Goal: Communication & Community: Answer question/provide support

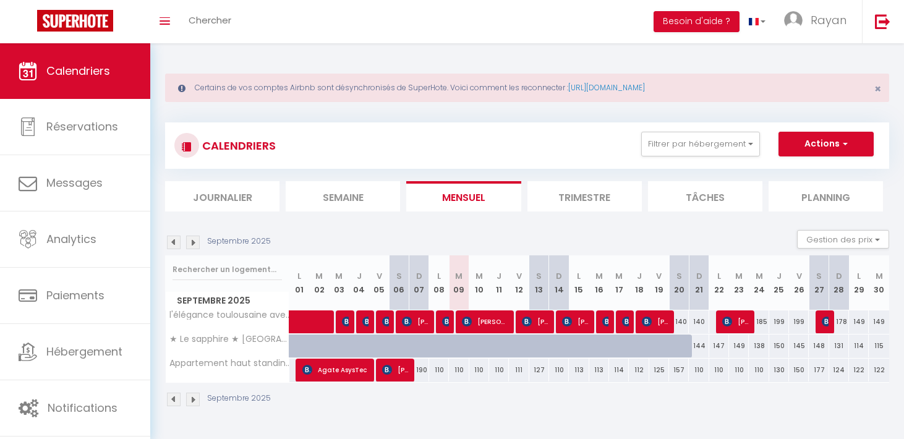
click at [208, 225] on section "Septembre 2025 Gestion des prix Nb Nuits minimum Règles Disponibilité Septembre…" at bounding box center [527, 319] width 724 height 202
click at [211, 206] on li "Journalier" at bounding box center [222, 196] width 114 height 30
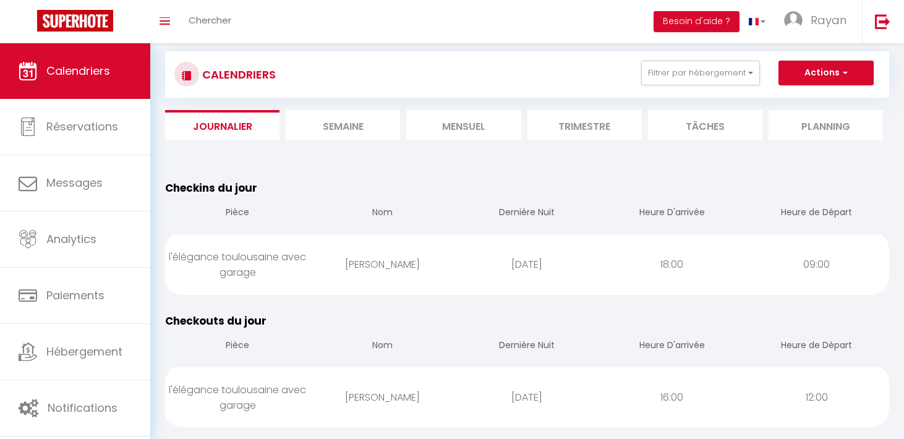
scroll to position [70, 0]
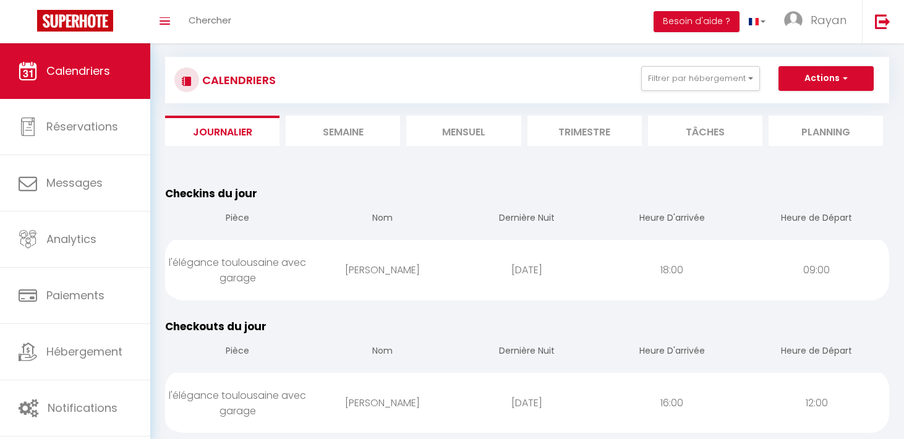
click at [479, 155] on section at bounding box center [527, 158] width 724 height 12
click at [479, 139] on li "Mensuel" at bounding box center [463, 131] width 114 height 30
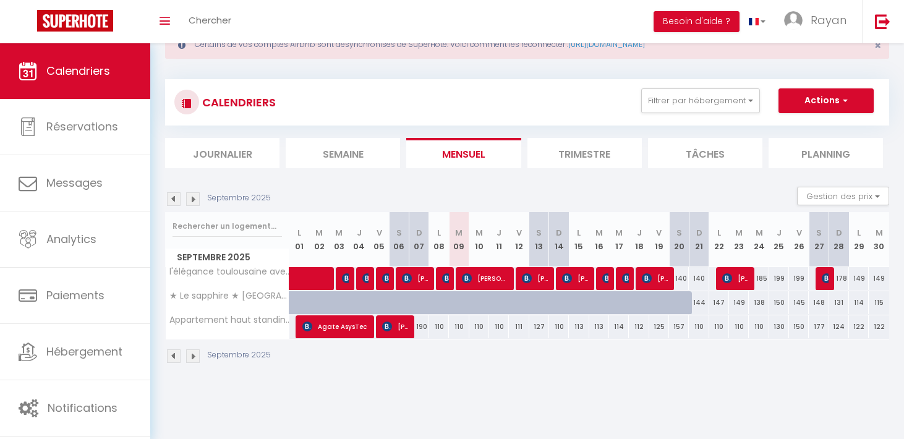
click at [203, 152] on li "Journalier" at bounding box center [222, 153] width 114 height 30
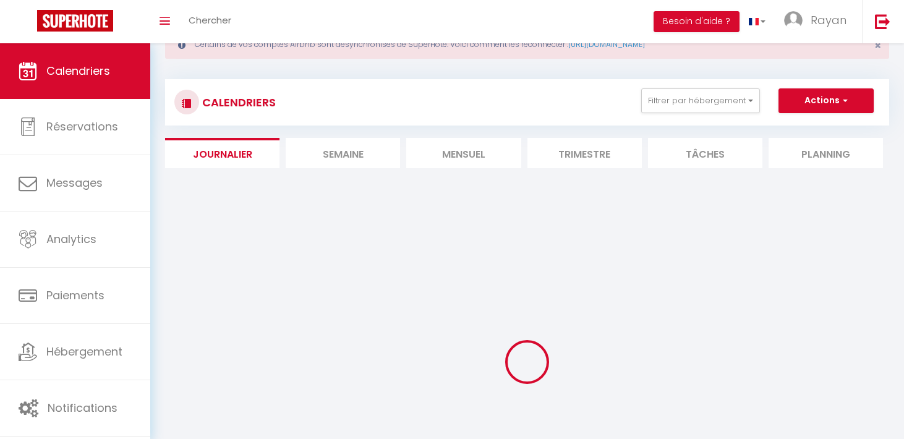
scroll to position [66, 0]
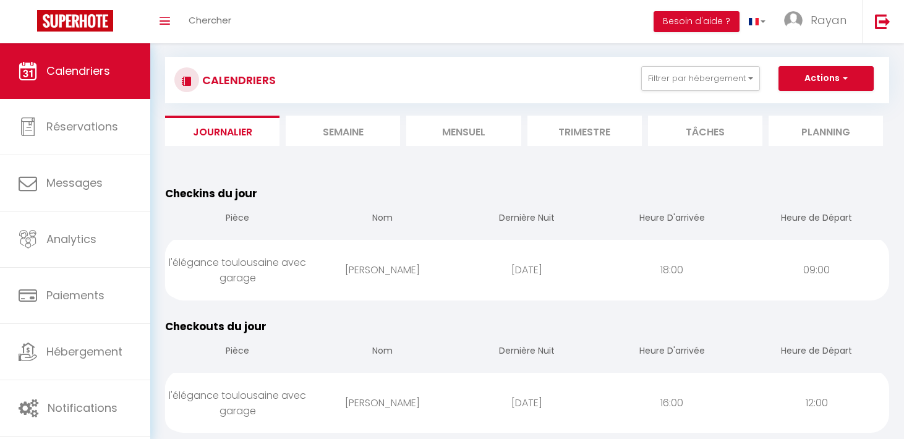
click at [425, 277] on div "[PERSON_NAME]" at bounding box center [382, 270] width 145 height 40
select select "1"
select select "0"
select select "1"
select select
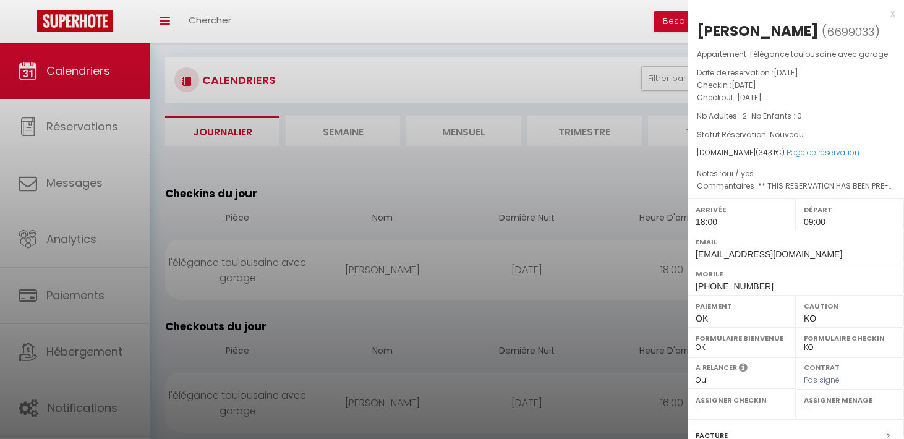
scroll to position [157, 0]
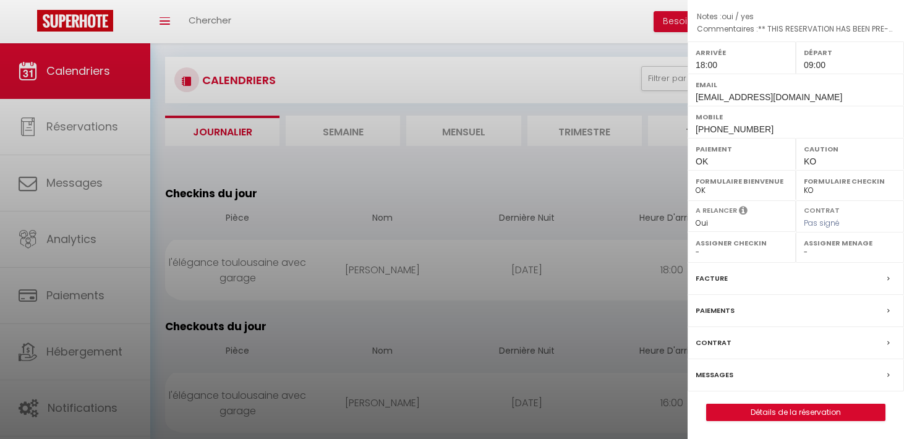
click at [430, 326] on div at bounding box center [452, 219] width 904 height 439
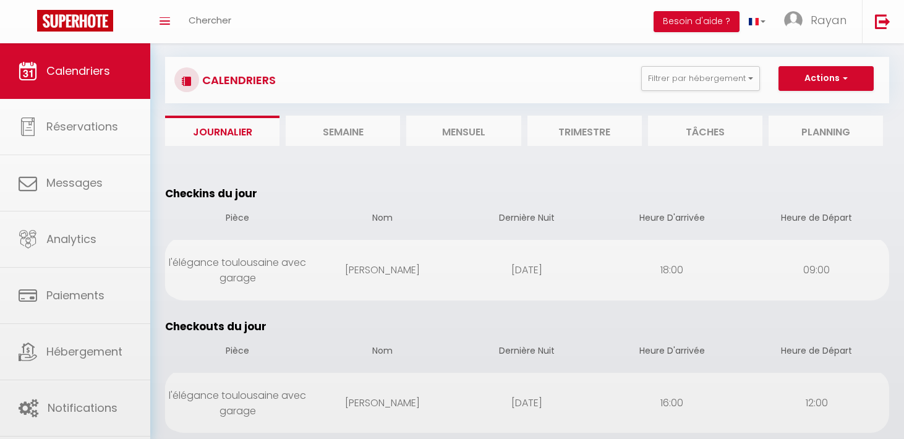
click at [588, 399] on div "[DATE]" at bounding box center [526, 403] width 145 height 40
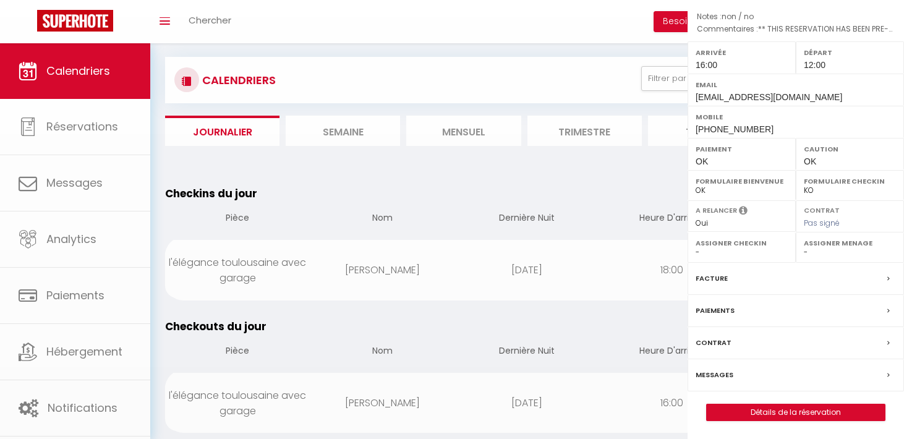
select select
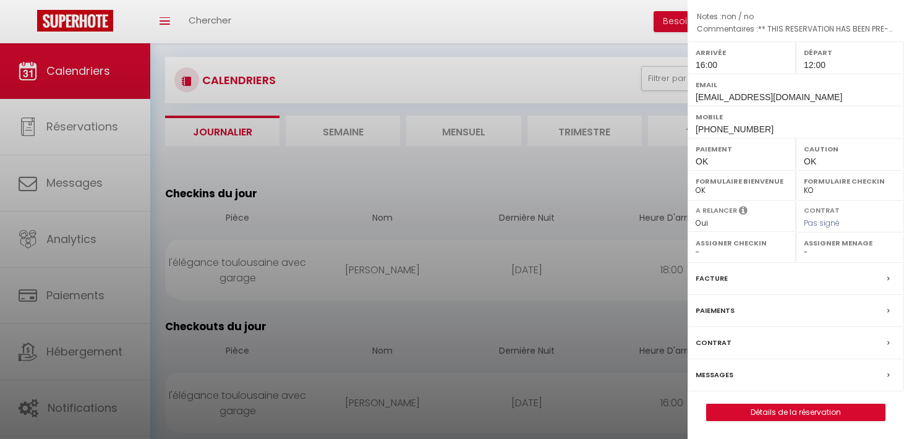
click at [744, 398] on div "[PERSON_NAME] ( 5807847 ) Appartement : l'élégance toulousaine avec garage Date…" at bounding box center [795, 142] width 216 height 557
click at [731, 417] on link "Détails de la réservation" at bounding box center [796, 412] width 178 height 16
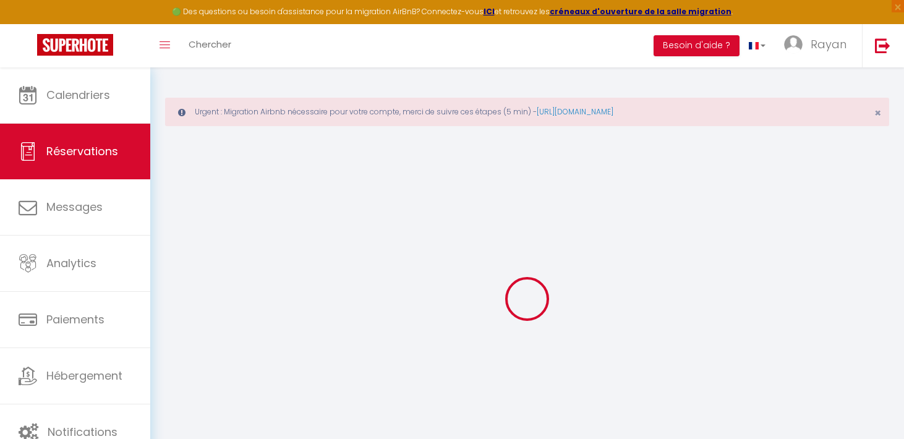
type input "[PERSON_NAME]"
type input "[EMAIL_ADDRESS][DOMAIN_NAME]"
type input "[PHONE_NUMBER]"
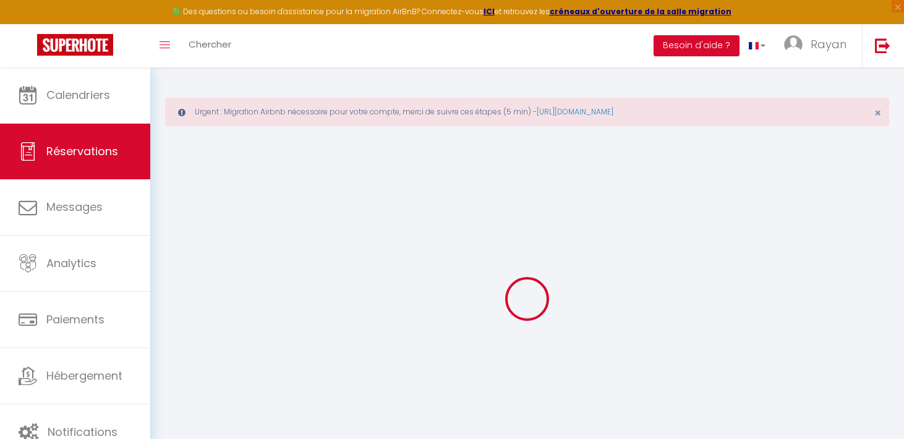
type input "[PHONE_NUMBER]"
type input "."
select select "GB"
type input "30.73"
type input "2.68"
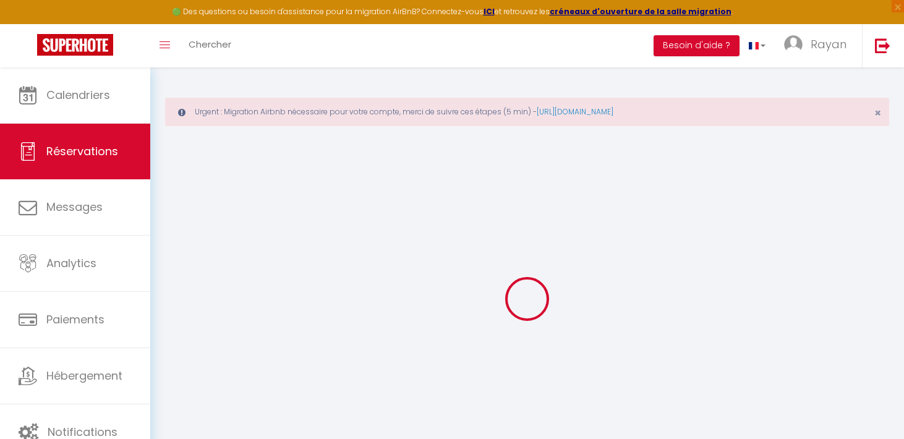
select select "20010"
select select "1"
select select
type input "3"
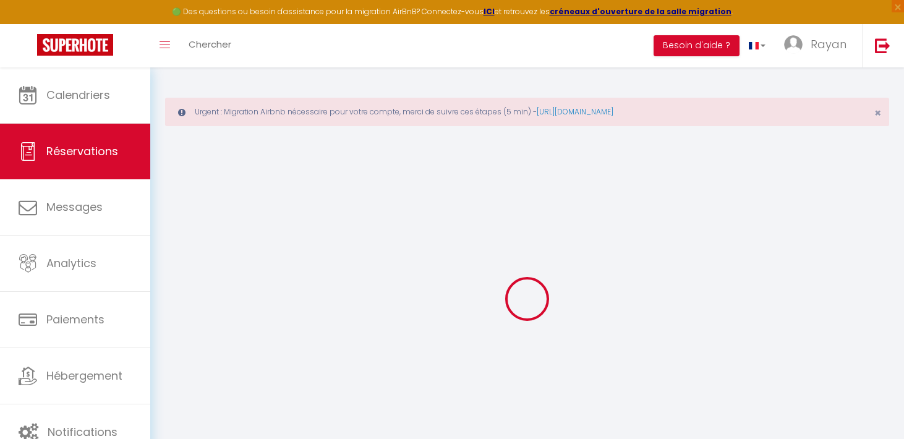
select select "12"
select select "15"
type input "160.74"
checkbox input "false"
type input "0"
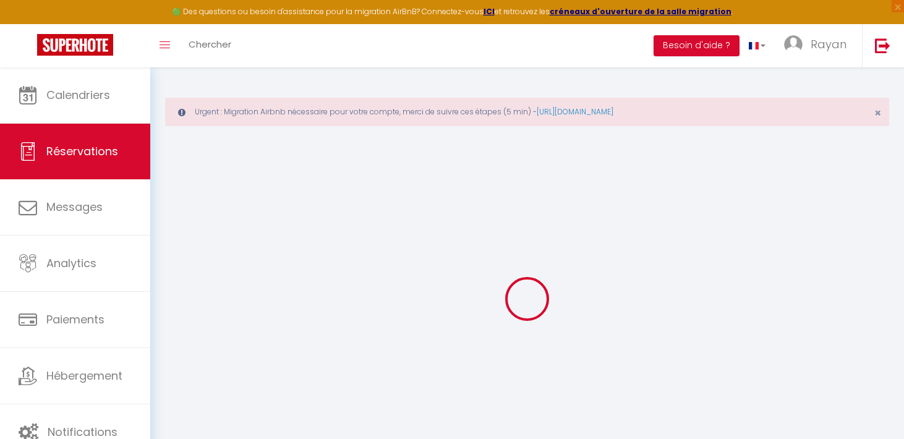
select select "2"
type input "35"
type input "0"
select select
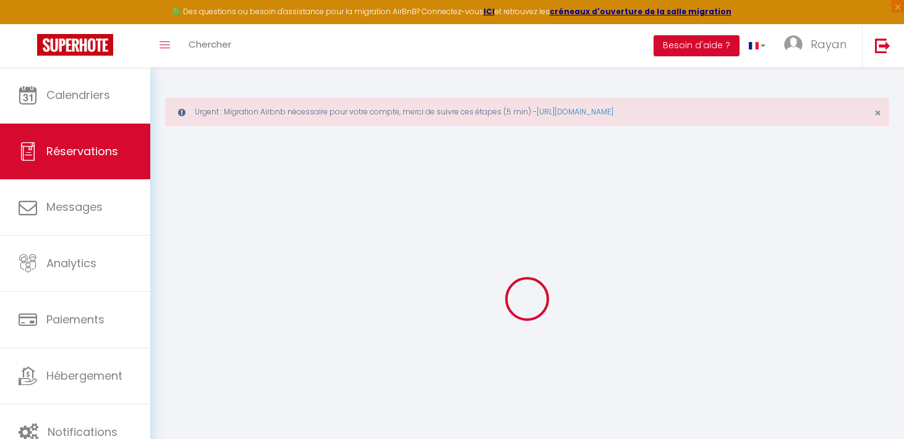
select select
checkbox input "false"
select index
select select
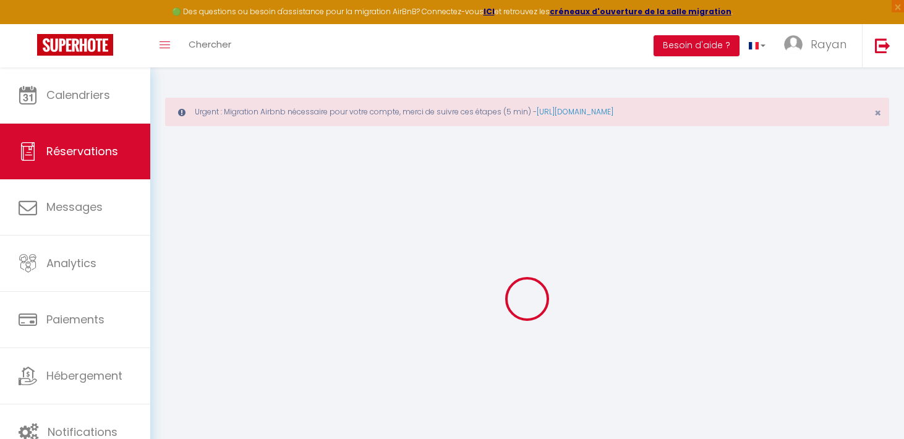
checkbox input "false"
select index
select select
checkbox input "false"
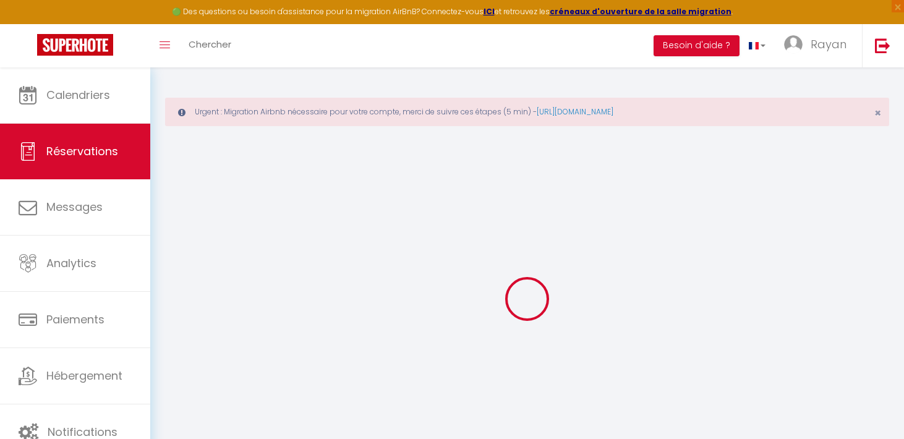
select index
type https\ "** THIS RESERVATION HAS BEEN PRE-PAID ** Reservation has a cancellation grace p…"
type input "20"
type input "10.52"
select select
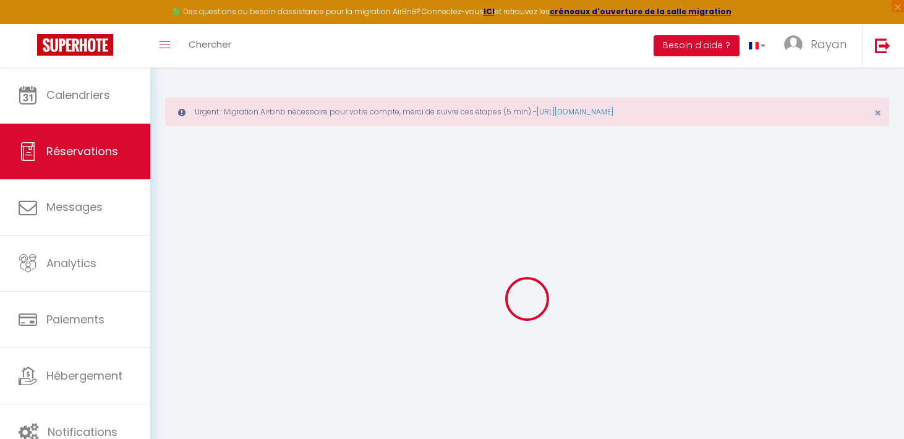
select select
checkbox input "false"
select index
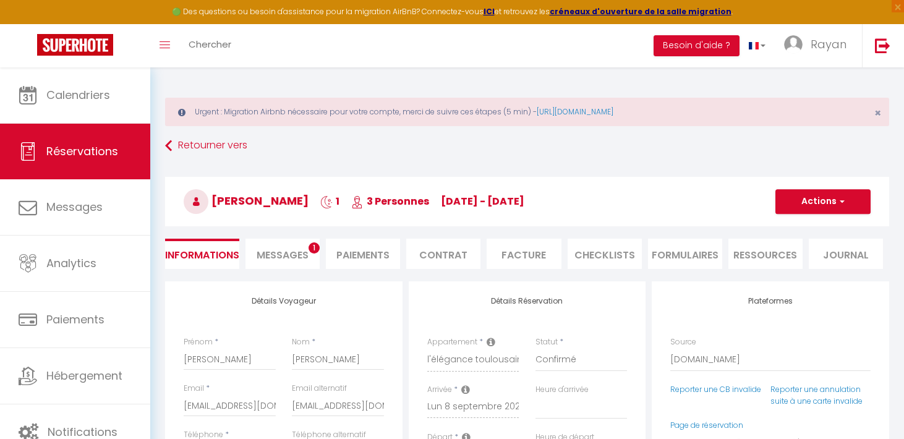
checkbox input "false"
select index
select select "16:00"
select select "12:00"
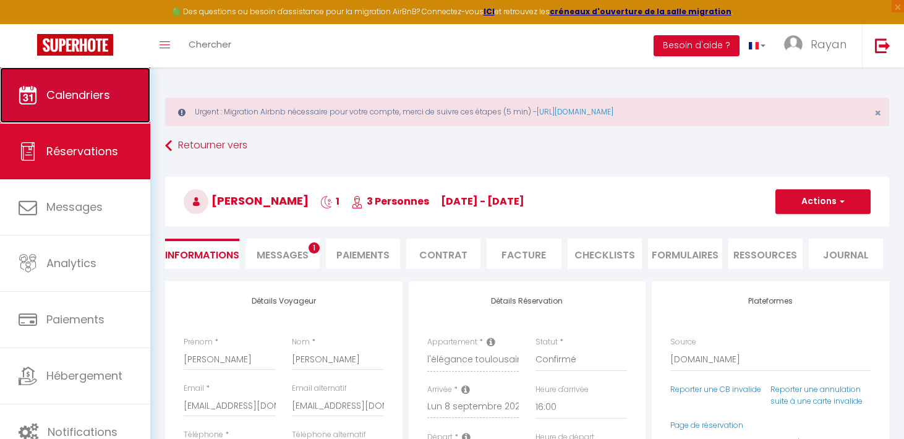
click at [104, 105] on link "Calendriers" at bounding box center [75, 95] width 150 height 56
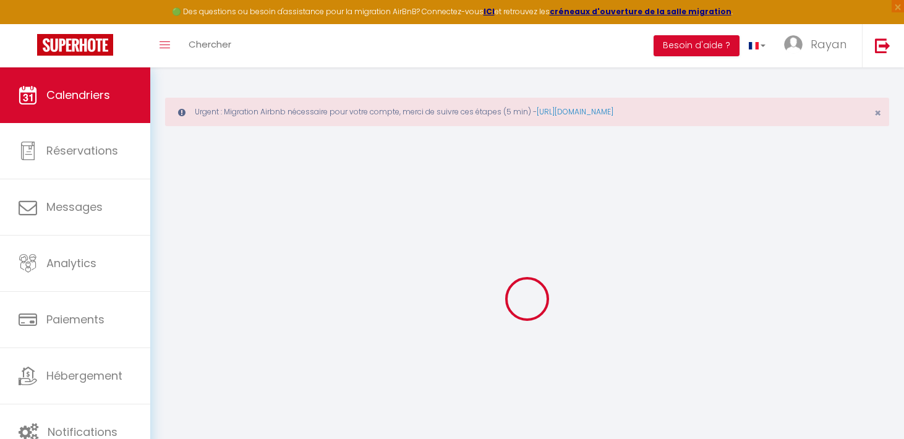
select select
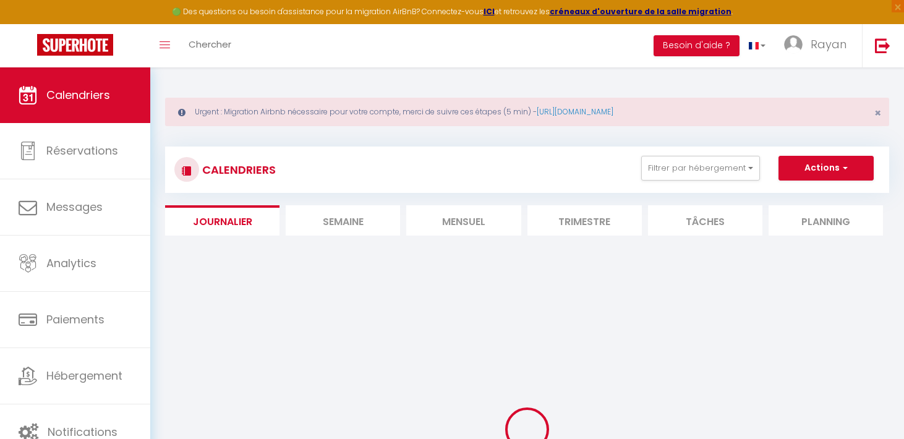
select select
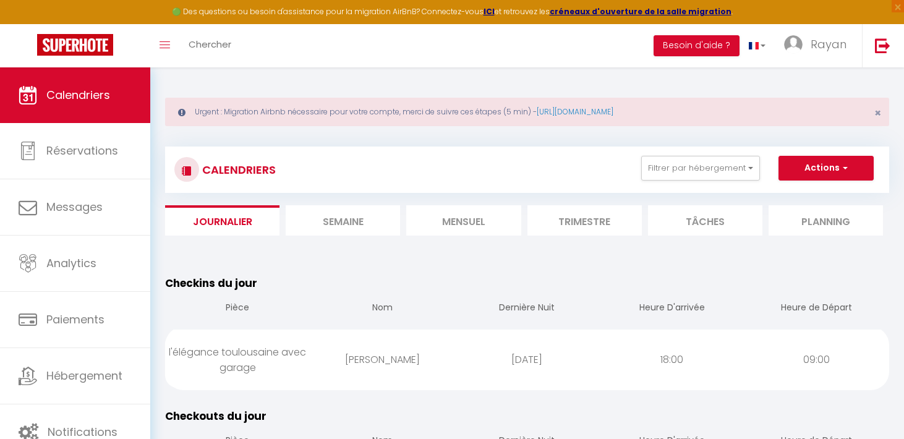
click at [299, 341] on div "l'élégance toulousaine avec garage" at bounding box center [237, 360] width 145 height 56
select select "1"
select select "0"
select select "1"
select select
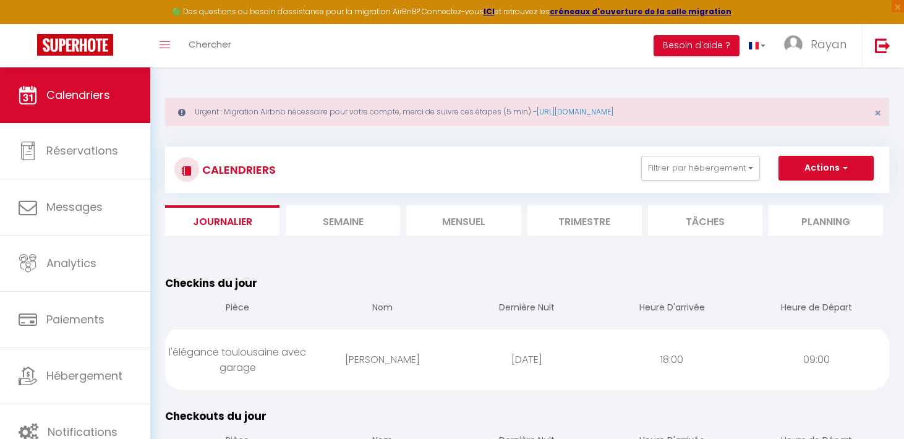
select select
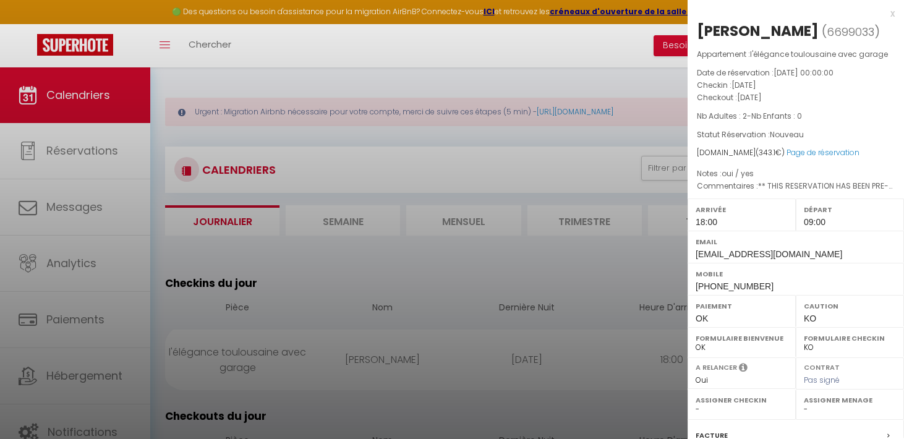
scroll to position [169, 0]
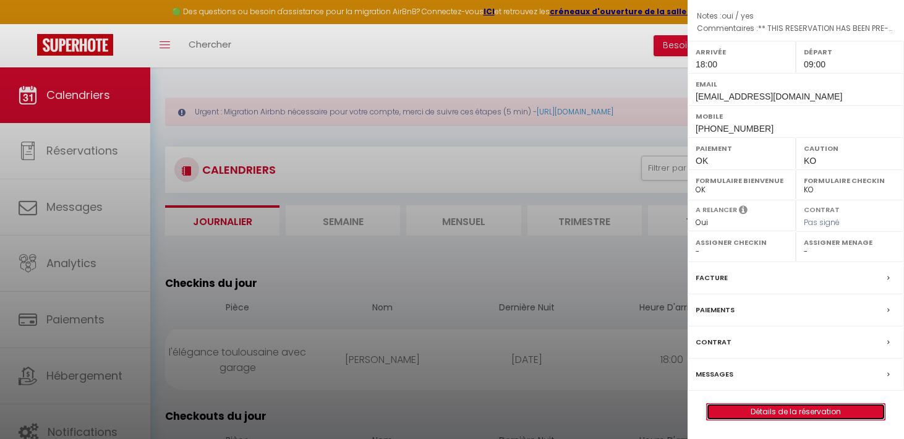
click at [766, 419] on link "Détails de la réservation" at bounding box center [796, 412] width 178 height 16
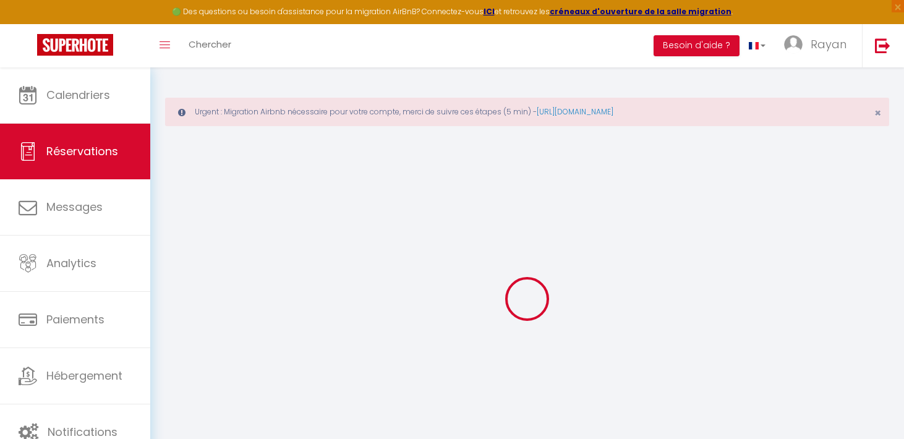
type input "[PERSON_NAME]"
type input "CHALMERS"
type input "[EMAIL_ADDRESS][DOMAIN_NAME]"
type input "[PERSON_NAME][EMAIL_ADDRESS][DOMAIN_NAME]"
type input "[PHONE_NUMBER]"
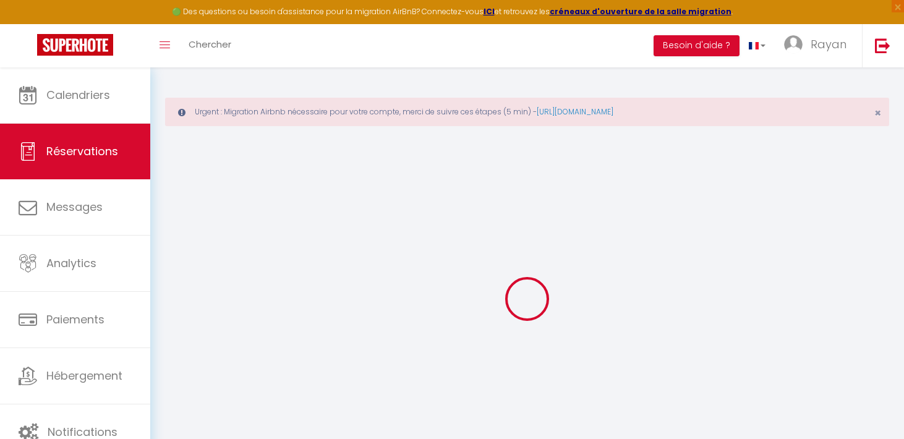
type input "[PHONE_NUMBER]"
type input "."
select select "GB"
type input "55.11"
type input "4.8"
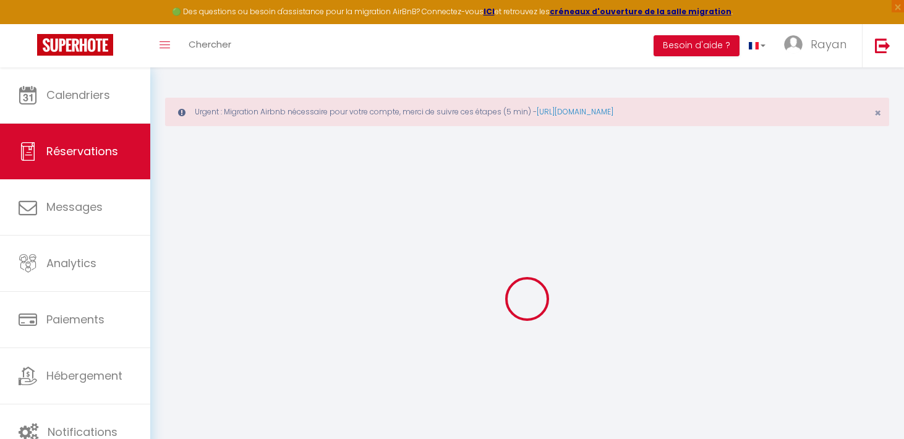
select select "20010"
select select "1"
select select
type input "2"
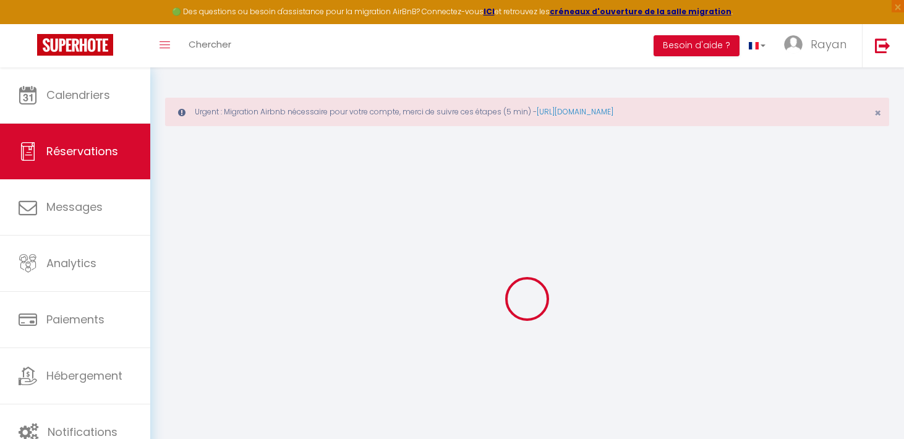
select select "12"
select select "14"
type input "289.17"
checkbox input "false"
type input "0"
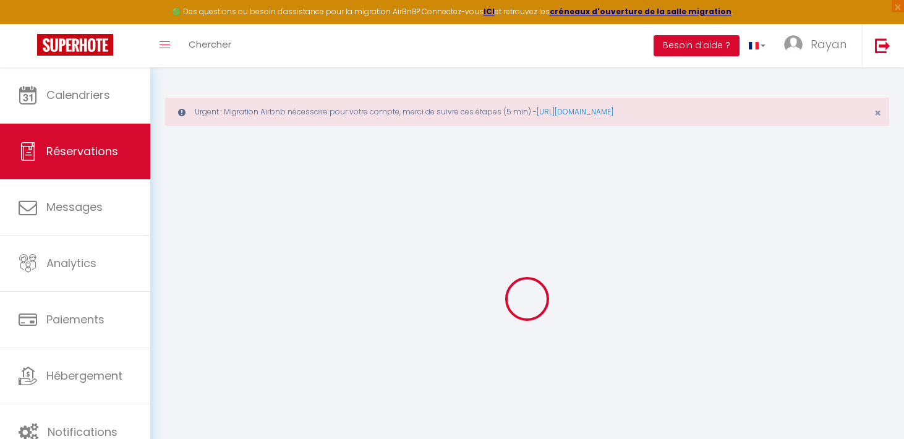
select select "2"
type input "35"
type input "0"
select select
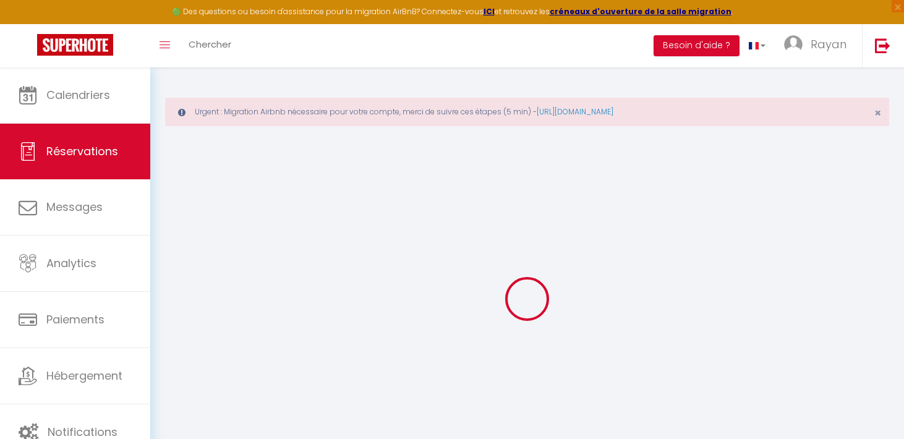
select select
checkbox input "false"
select index
select select
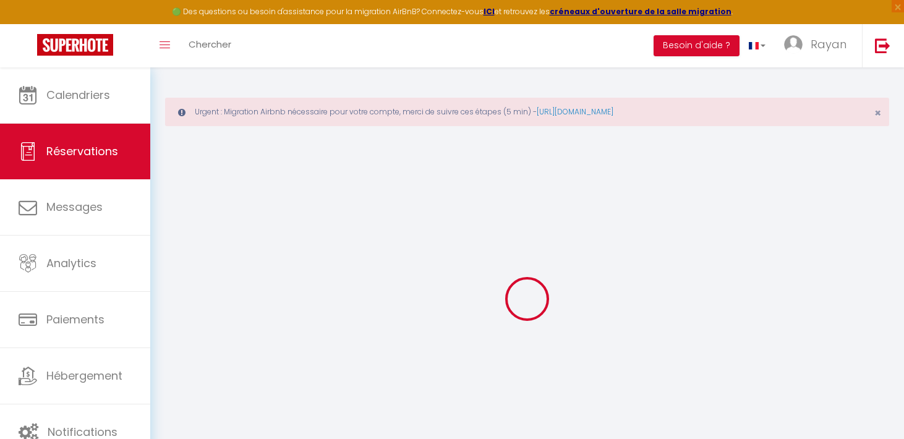
checkbox input "false"
select index
select select
checkbox input "false"
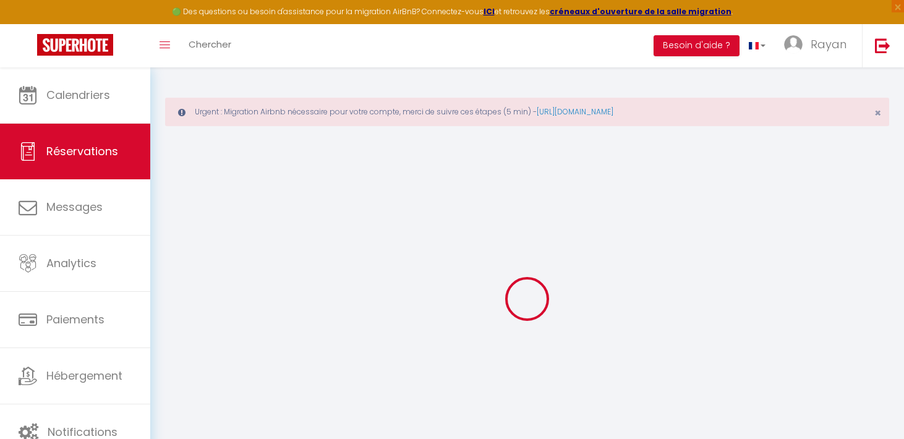
select index
select select
checkbox input "false"
select index
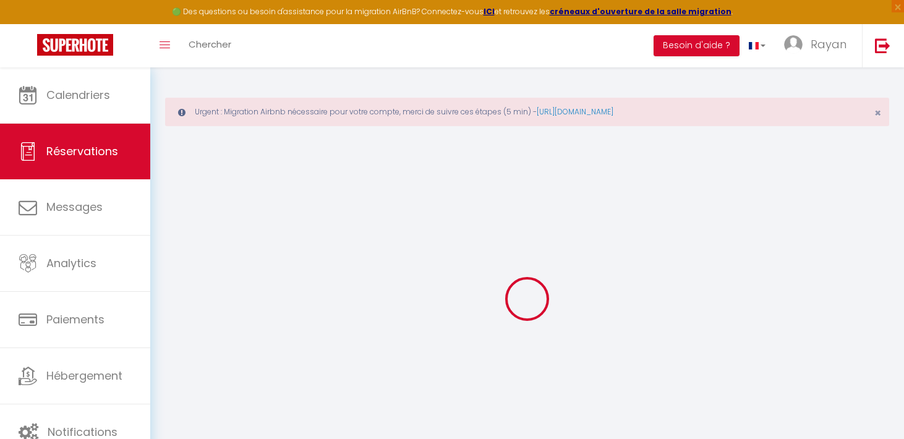
type https\ "** THIS RESERVATION HAS BEEN PRE-PAID ** BOOKING NOTE : Payment charge is EUR 4…"
type input "35"
type input "18.93"
select select
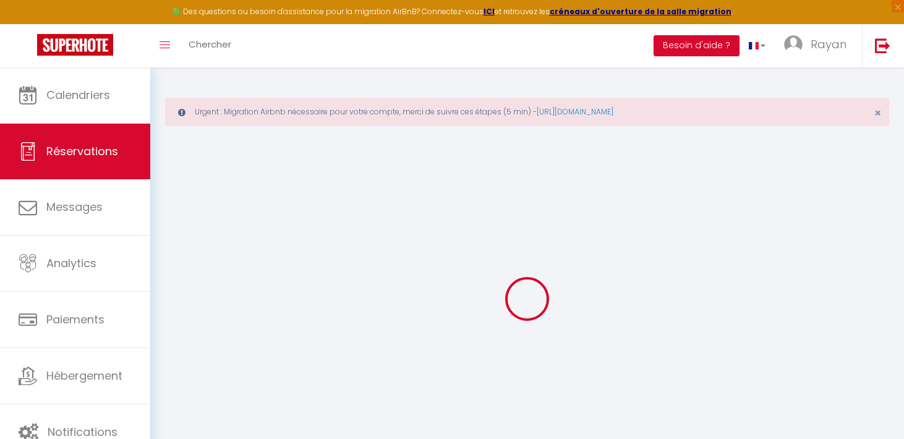
checkbox input "false"
select index
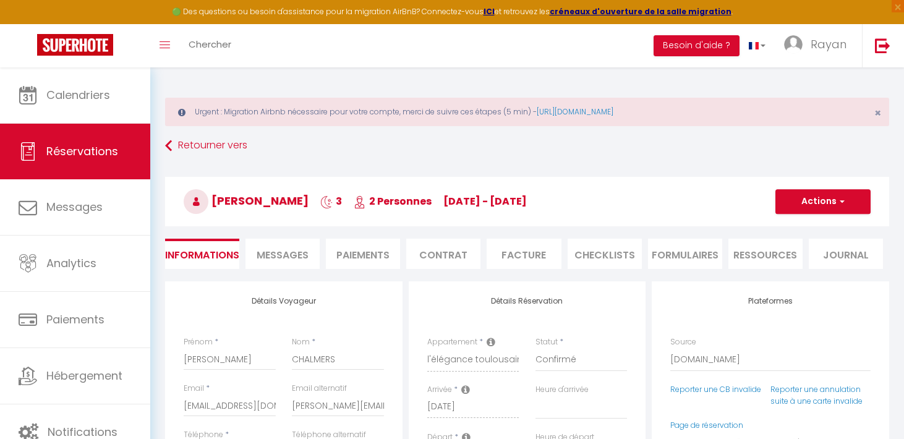
checkbox input "false"
select index
select select "18:00"
select select "09:00"
click at [617, 276] on div "Retourner vers [PERSON_NAME] 3 2 Personnes [DATE] - [DATE] Actions Enregistrer …" at bounding box center [527, 208] width 740 height 147
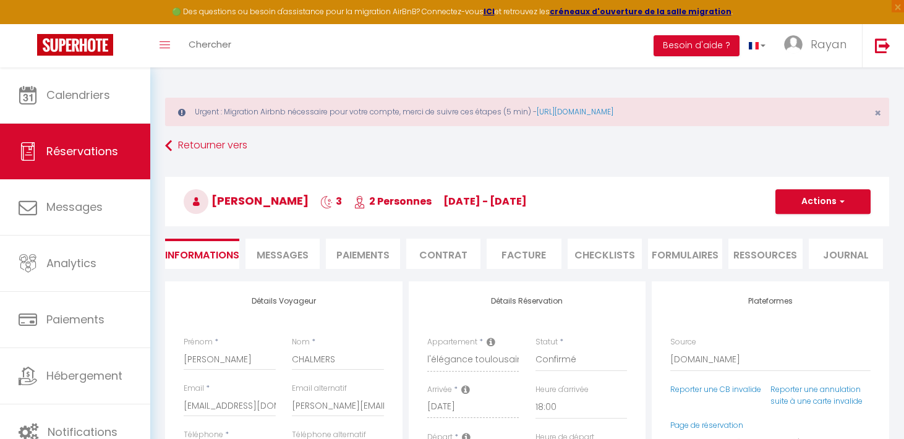
click at [346, 262] on li "Paiements" at bounding box center [363, 254] width 74 height 30
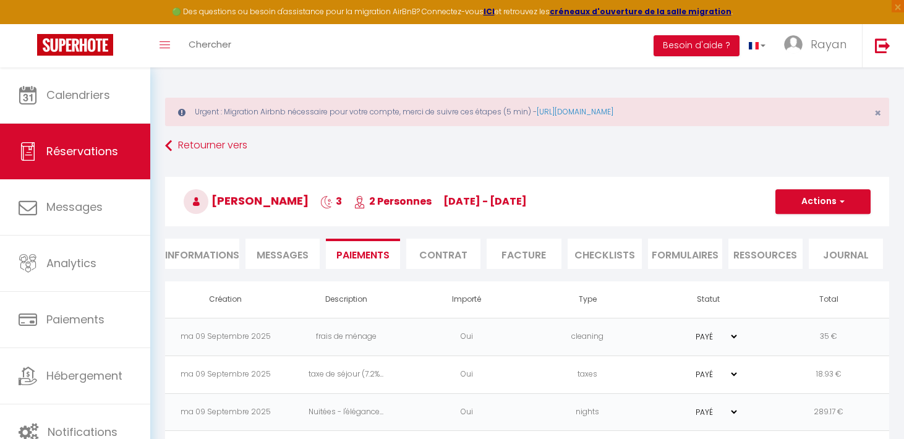
scroll to position [67, 0]
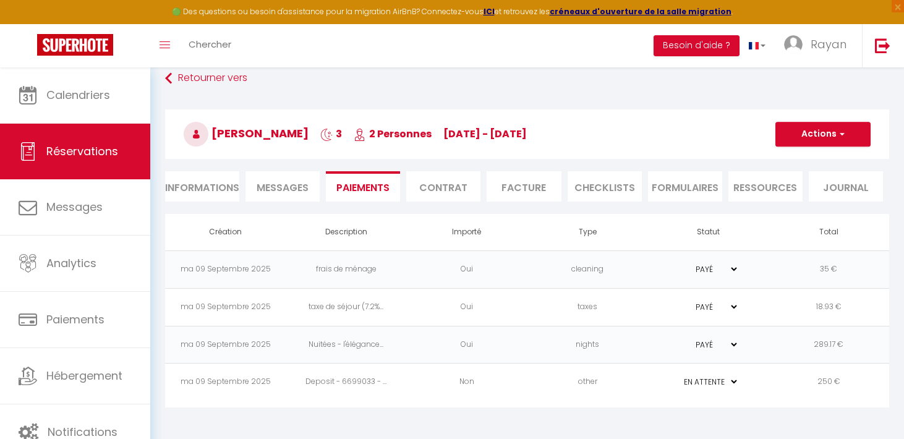
click at [346, 182] on li "Paiements" at bounding box center [363, 186] width 74 height 30
click at [297, 185] on span "Messages" at bounding box center [283, 188] width 52 height 14
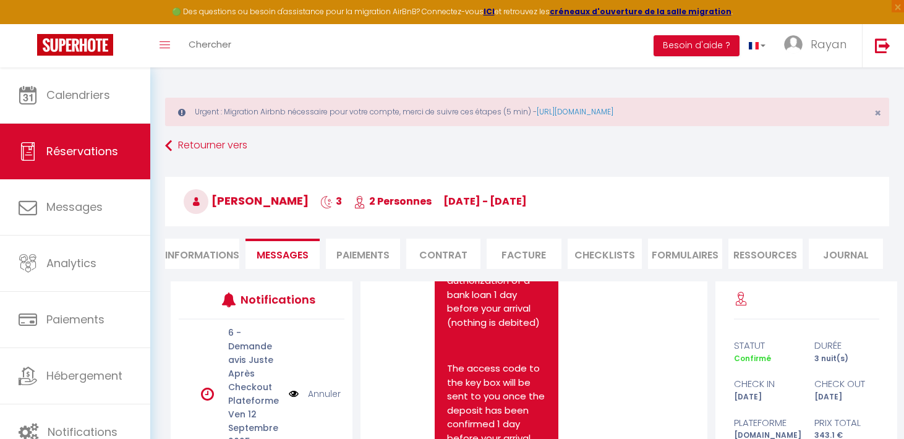
scroll to position [2046, 0]
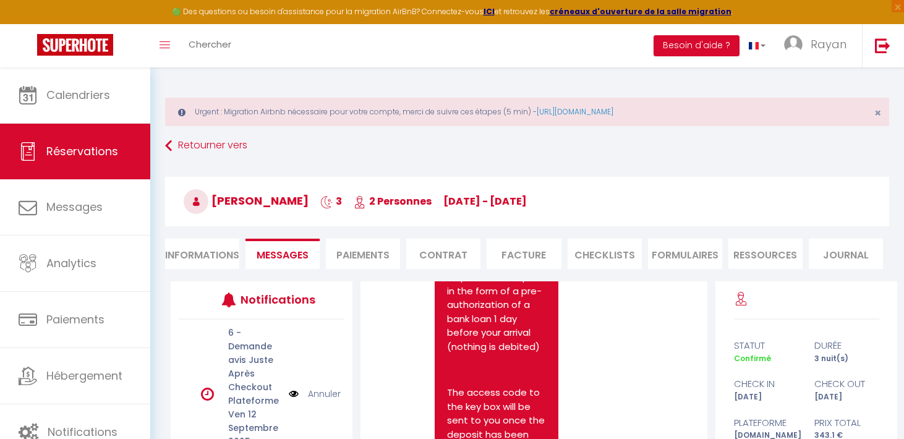
click at [199, 239] on li "Informations" at bounding box center [202, 254] width 74 height 30
select index
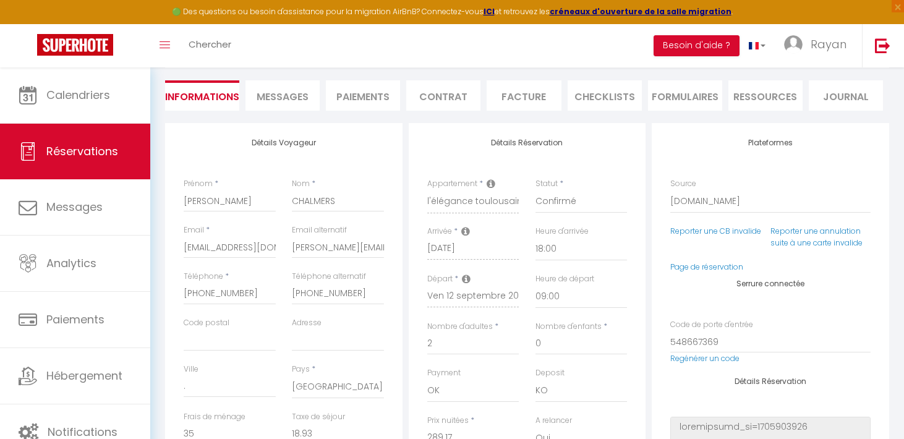
scroll to position [176, 0]
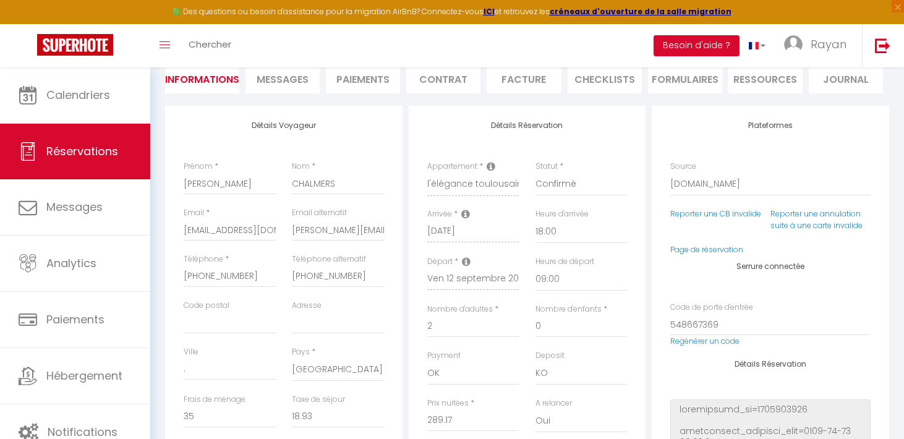
click at [290, 90] on li "Messages" at bounding box center [282, 78] width 74 height 30
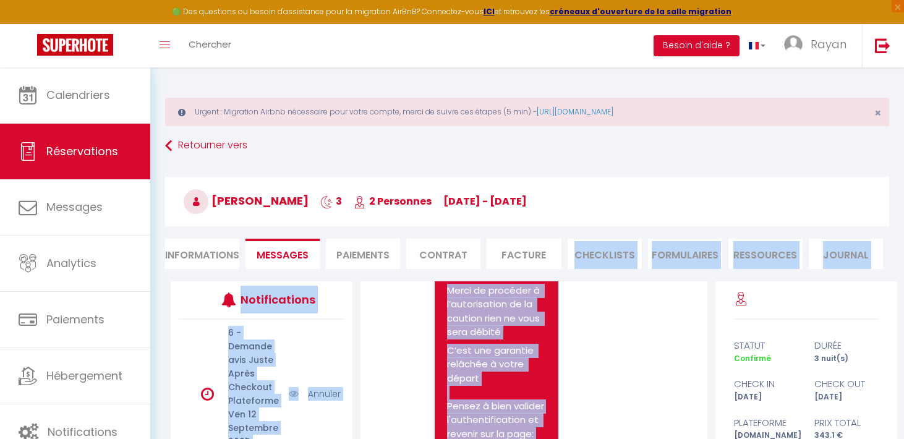
scroll to position [1161, 0]
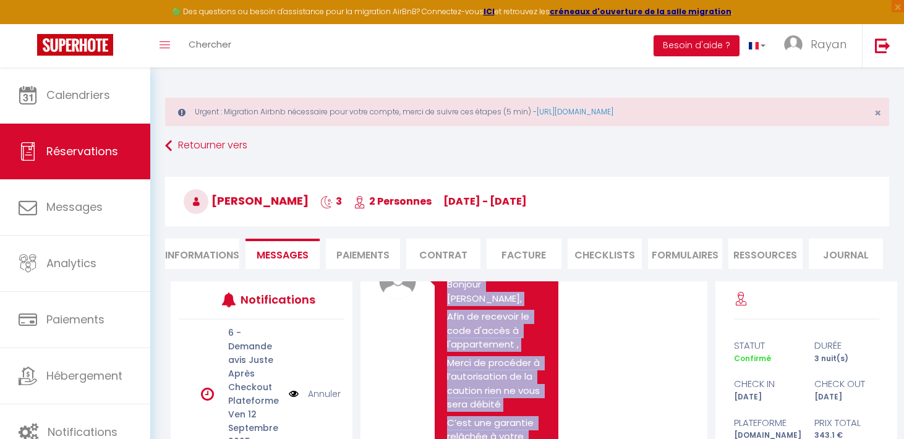
copy pre "Bonjour [PERSON_NAME], Afin de recevoir le code d'accès à l'appartement , Merci…"
drag, startPoint x: 487, startPoint y: 414, endPoint x: 443, endPoint y: 312, distance: 110.5
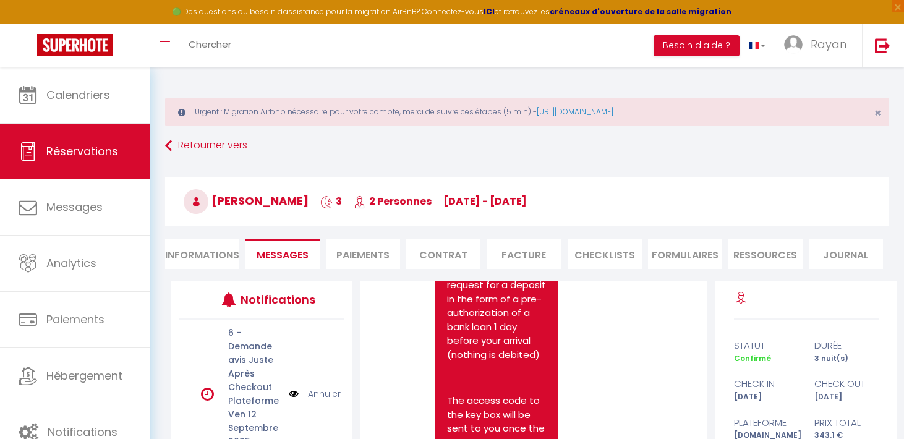
scroll to position [208, 0]
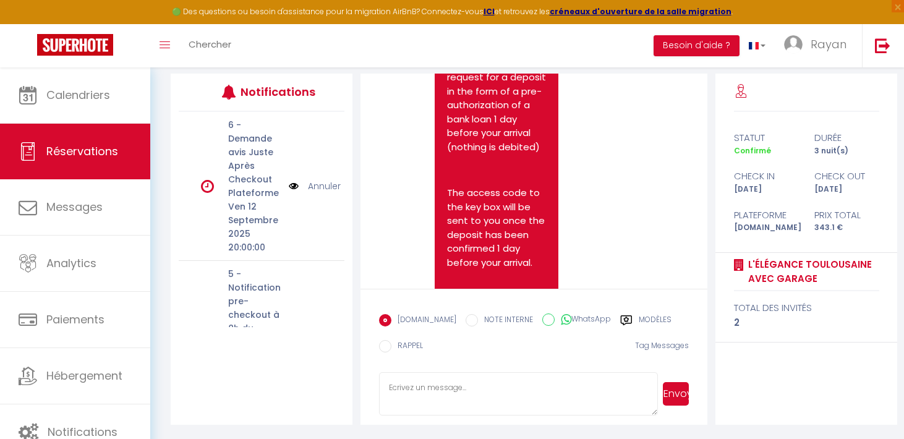
click at [575, 329] on div "[DOMAIN_NAME] NOTE INTERNE WhatsApp Modèles" at bounding box center [525, 321] width 292 height 26
click at [579, 312] on div "[DOMAIN_NAME] NOTE INTERNE WhatsApp Modèles" at bounding box center [525, 321] width 292 height 26
click at [574, 318] on label "WhatsApp" at bounding box center [583, 320] width 56 height 14
click at [555, 318] on input "WhatsApp" at bounding box center [548, 319] width 12 height 12
radio input "true"
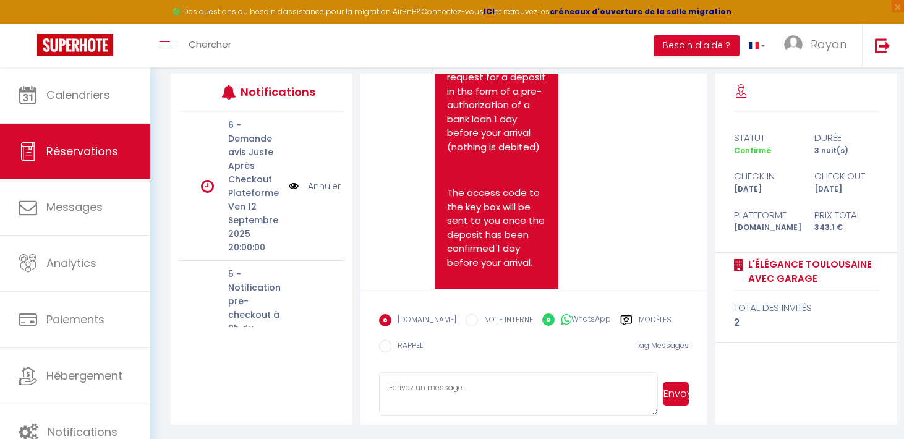
radio input "false"
click at [511, 388] on textarea at bounding box center [518, 393] width 279 height 43
paste textarea "Hello [PERSON_NAME], To receive the access code to the apartment, Please author…"
type textarea "Hello [PERSON_NAME], To receive the access code to the apartment, Please author…"
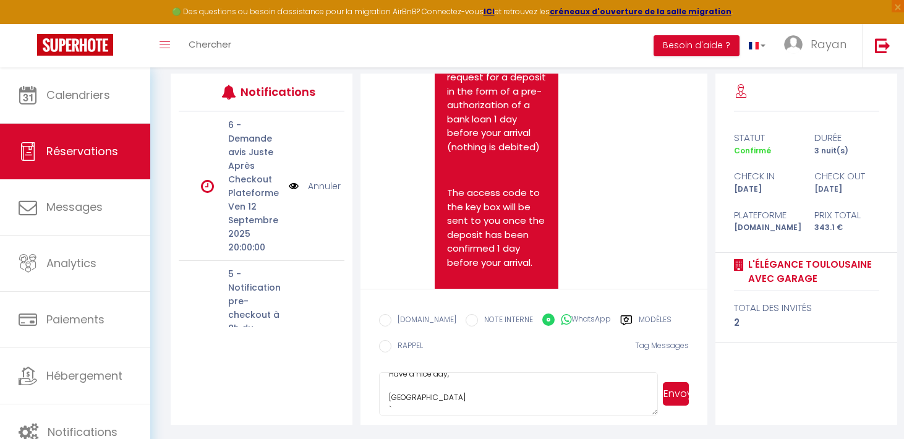
click at [681, 402] on button "Envoyer" at bounding box center [676, 393] width 27 height 23
